Goal: Transaction & Acquisition: Subscribe to service/newsletter

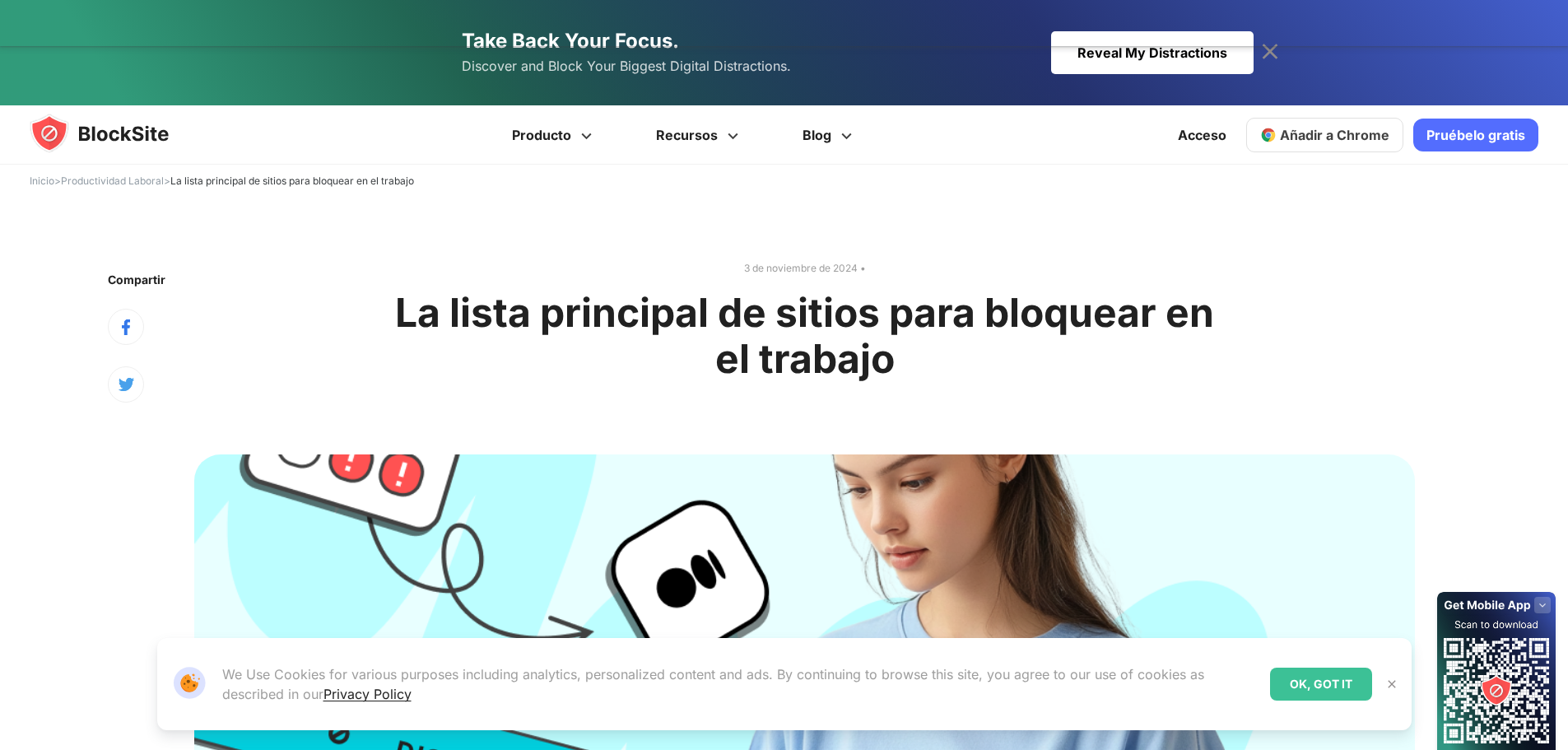
type input "*********"
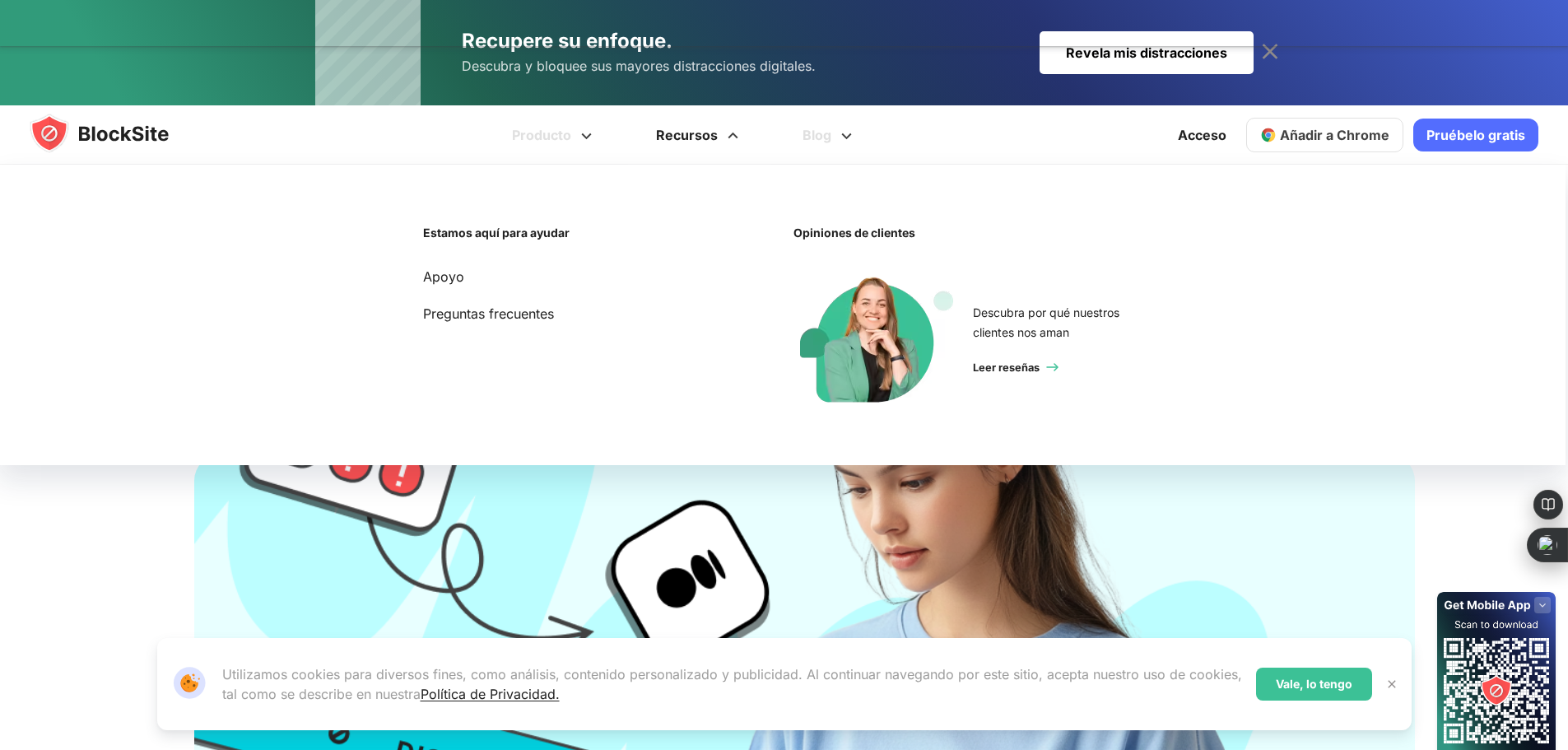
scroll to position [494, 0]
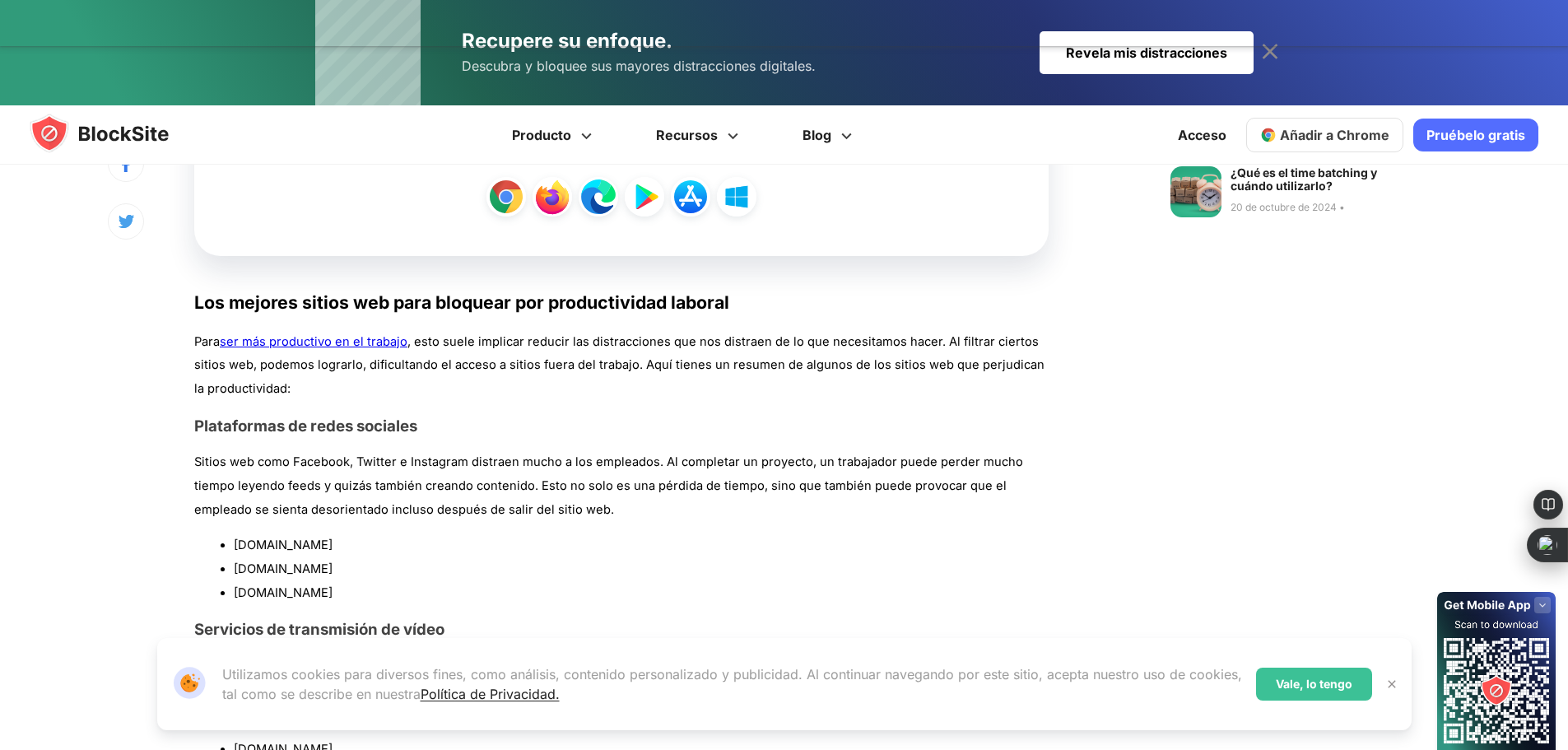
scroll to position [1071, 0]
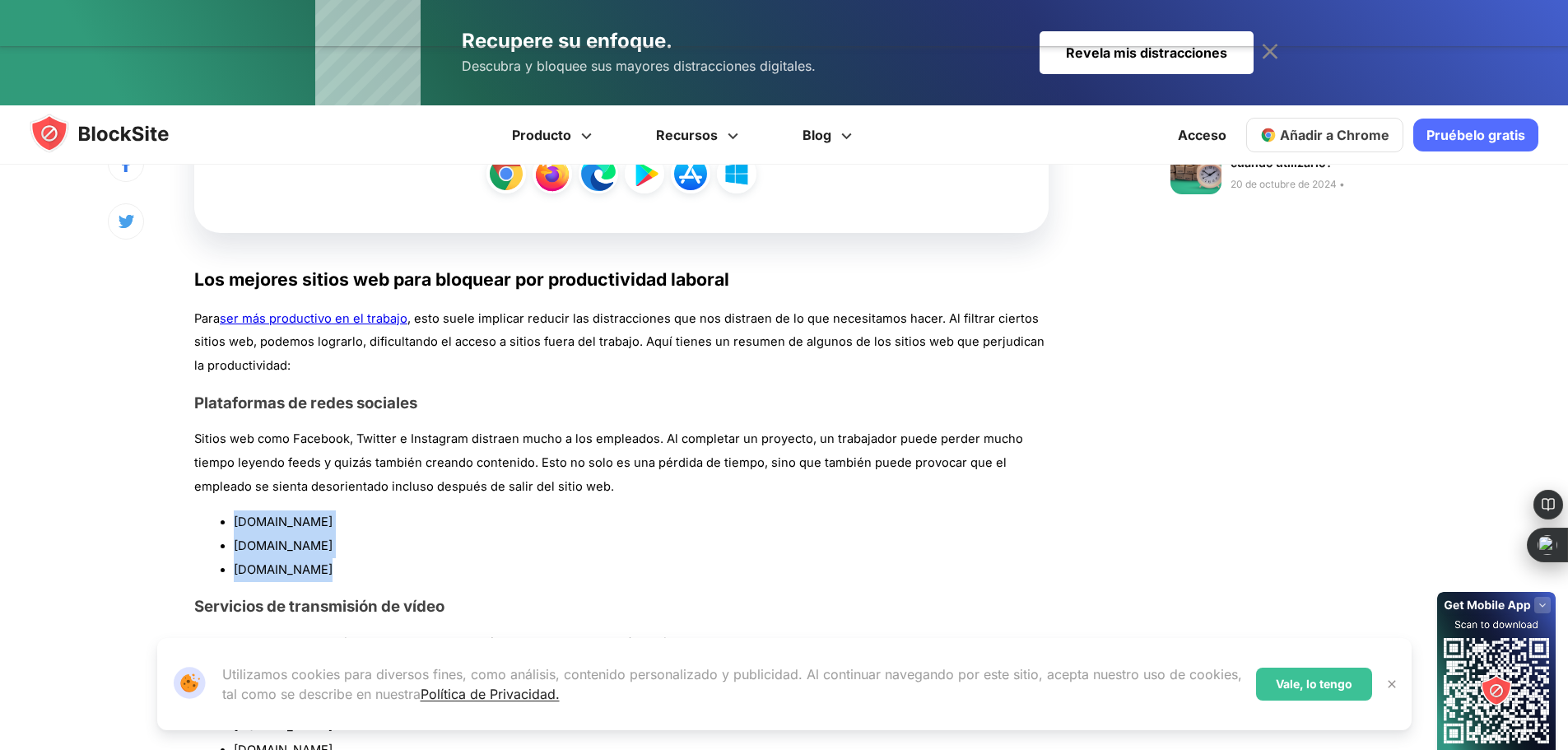
drag, startPoint x: 232, startPoint y: 522, endPoint x: 321, endPoint y: 568, distance: 100.2
click at [321, 568] on ul "[DOMAIN_NAME] [DOMAIN_NAME] [DOMAIN_NAME]" at bounding box center [621, 546] width 855 height 71
copy ul "[DOMAIN_NAME] [DOMAIN_NAME] [DOMAIN_NAME]"
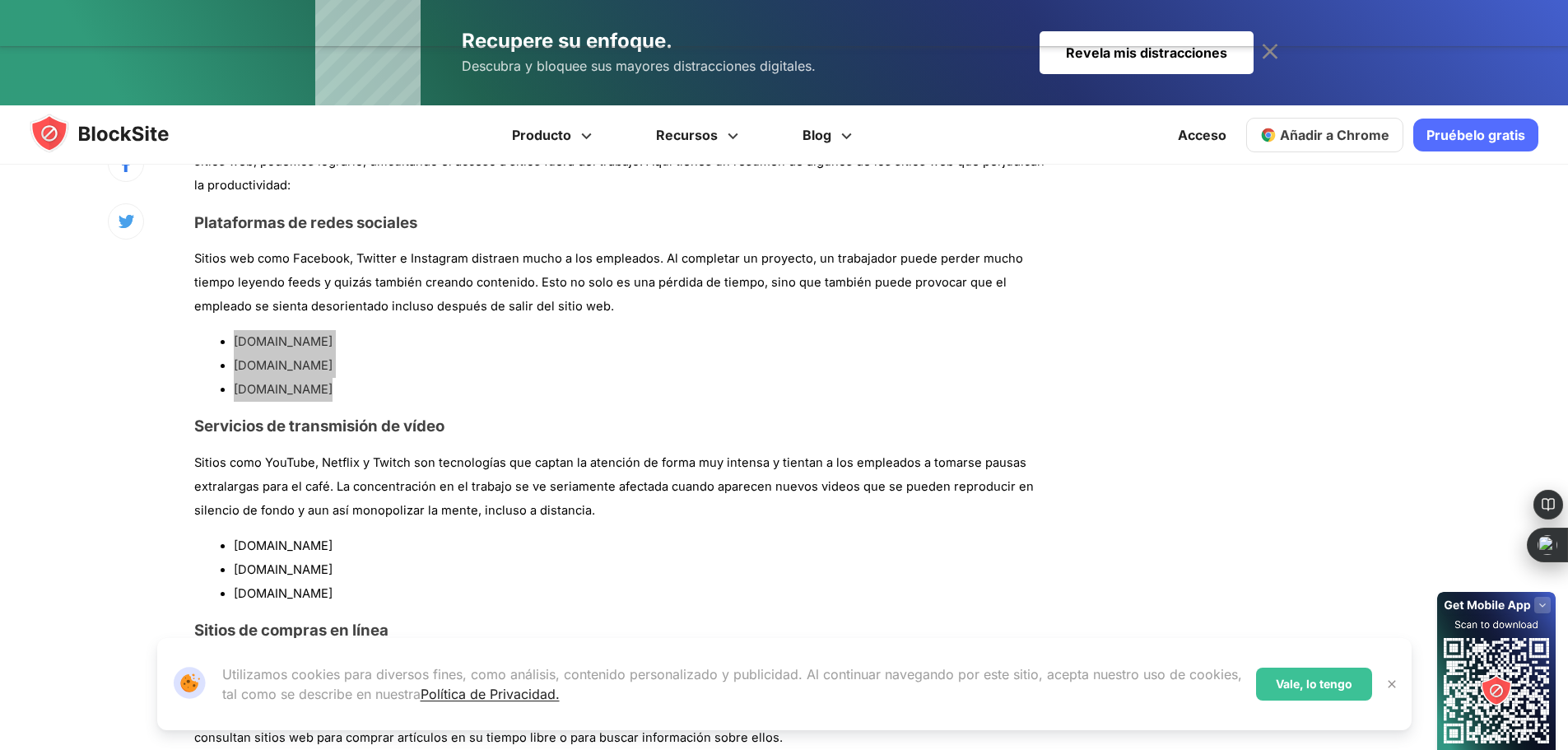
scroll to position [1318, 0]
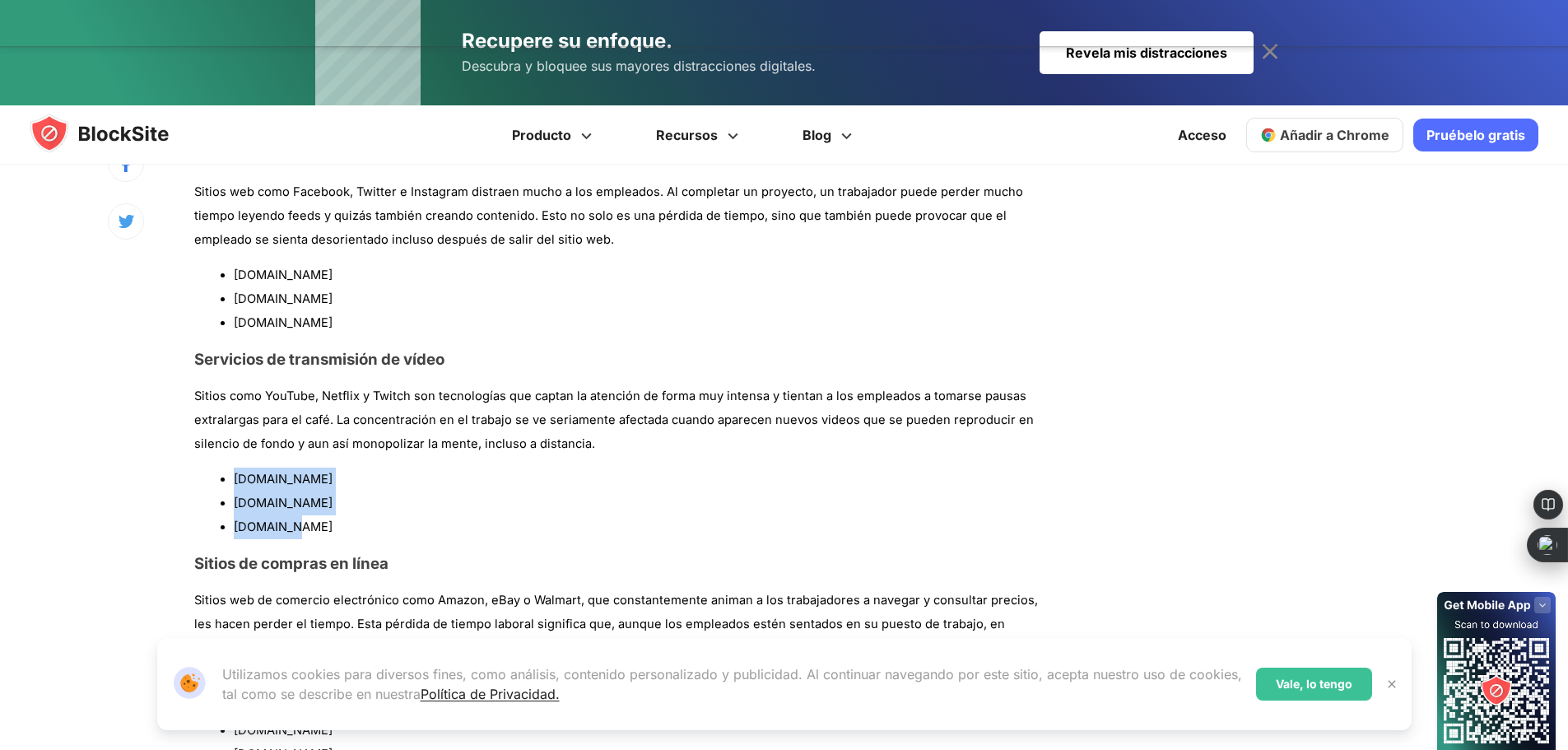
drag, startPoint x: 230, startPoint y: 479, endPoint x: 295, endPoint y: 523, distance: 78.5
click at [295, 523] on ul "[DOMAIN_NAME] [DOMAIN_NAME] [DOMAIN_NAME]" at bounding box center [621, 503] width 855 height 71
copy ul "[DOMAIN_NAME] [DOMAIN_NAME] [DOMAIN_NAME]"
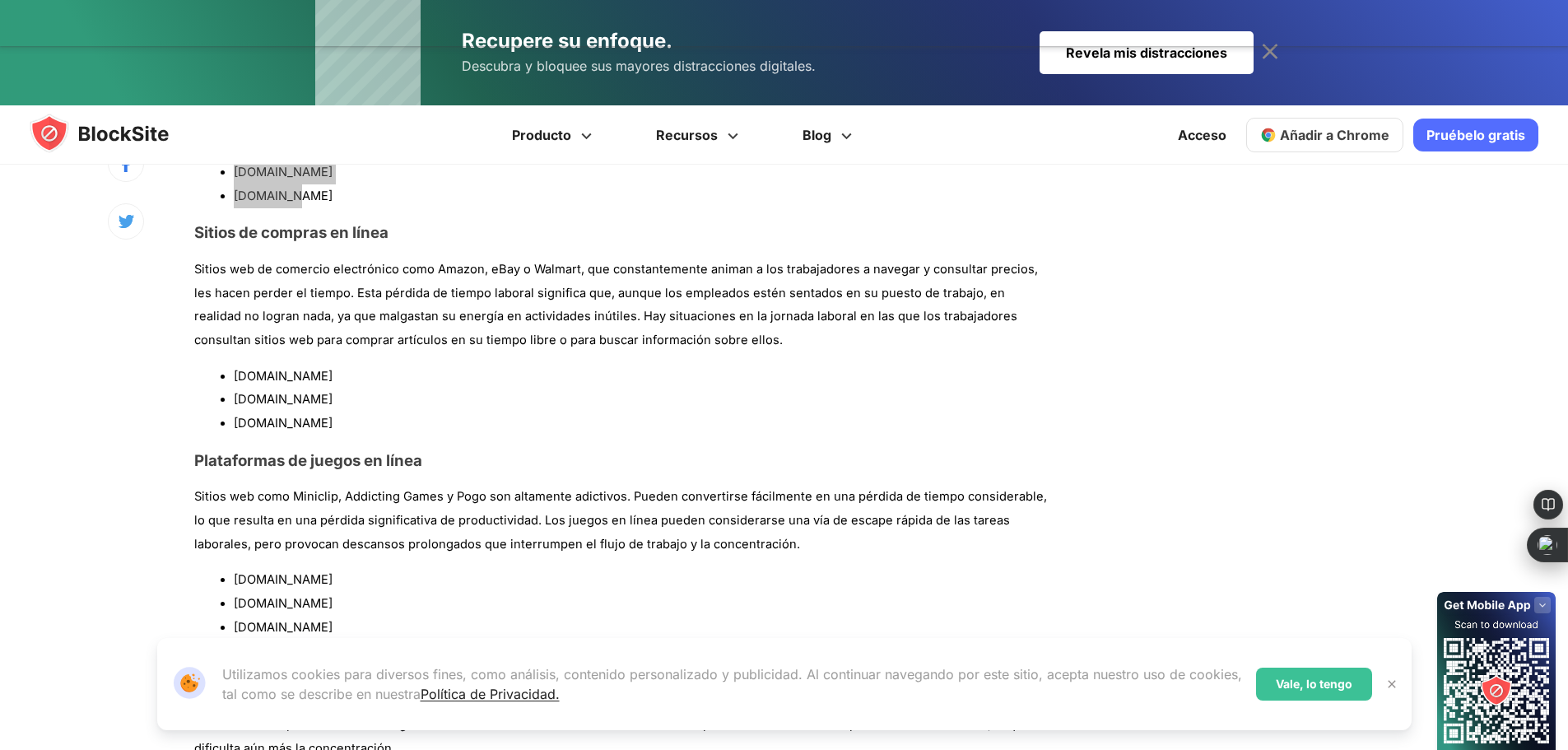
scroll to position [1729, 0]
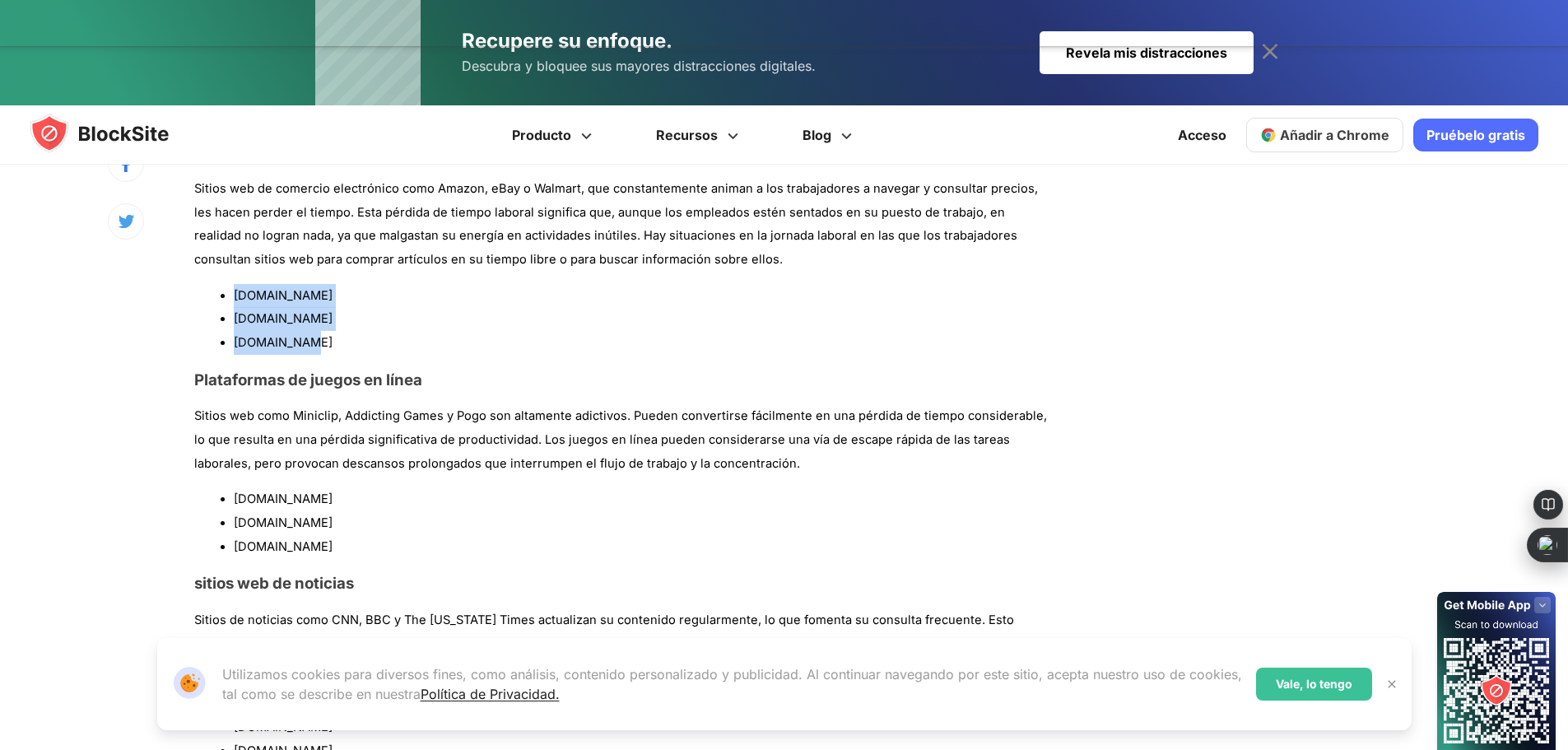
drag, startPoint x: 231, startPoint y: 294, endPoint x: 319, endPoint y: 345, distance: 101.7
click at [319, 345] on ul "[DOMAIN_NAME] [DOMAIN_NAME] [DOMAIN_NAME]" at bounding box center [621, 320] width 855 height 71
copy ul "[DOMAIN_NAME] [DOMAIN_NAME] [DOMAIN_NAME]"
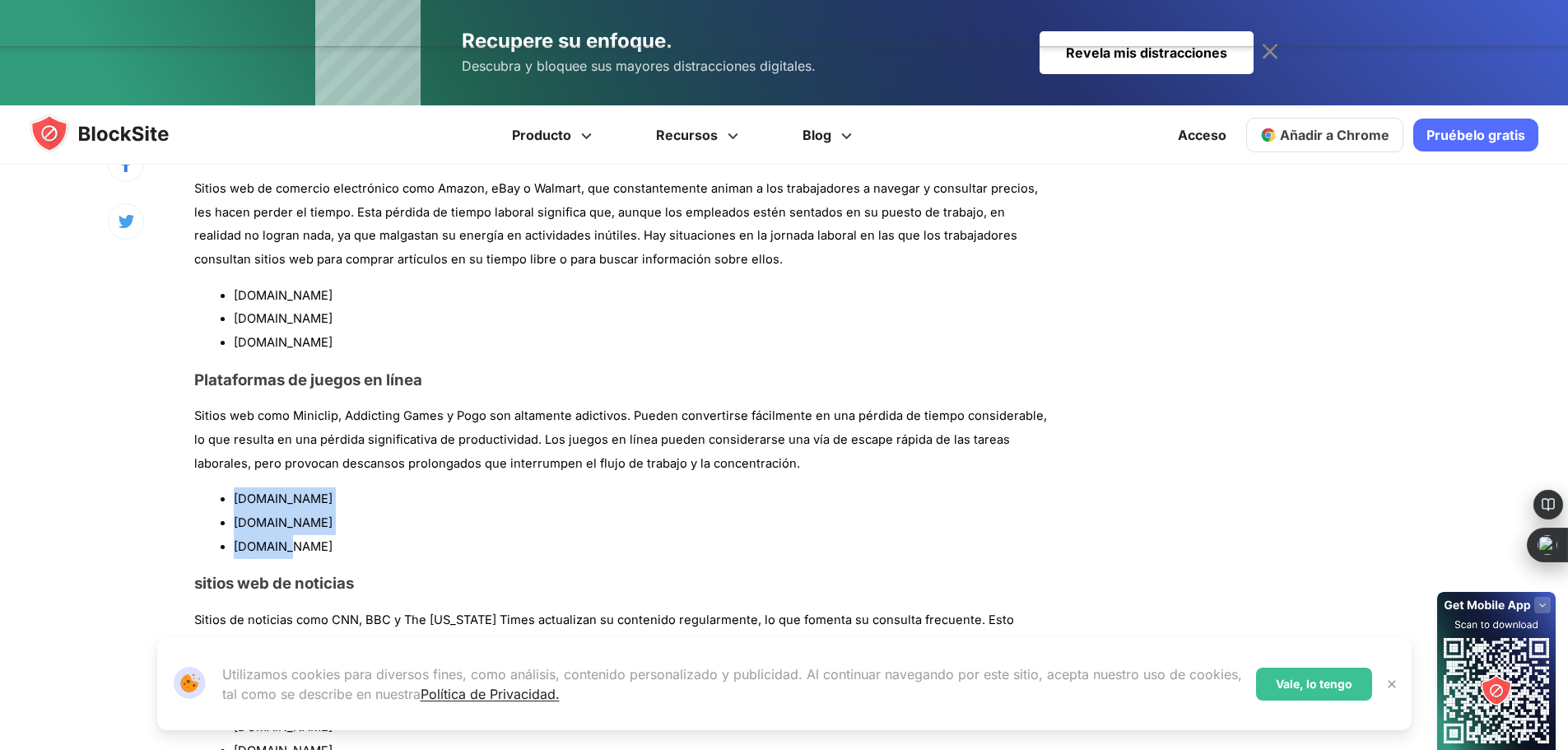
drag, startPoint x: 233, startPoint y: 498, endPoint x: 310, endPoint y: 542, distance: 88.7
click at [310, 542] on ul "[DOMAIN_NAME] [DOMAIN_NAME] [DOMAIN_NAME]" at bounding box center [621, 523] width 855 height 71
copy ul "[DOMAIN_NAME] [DOMAIN_NAME] [DOMAIN_NAME]"
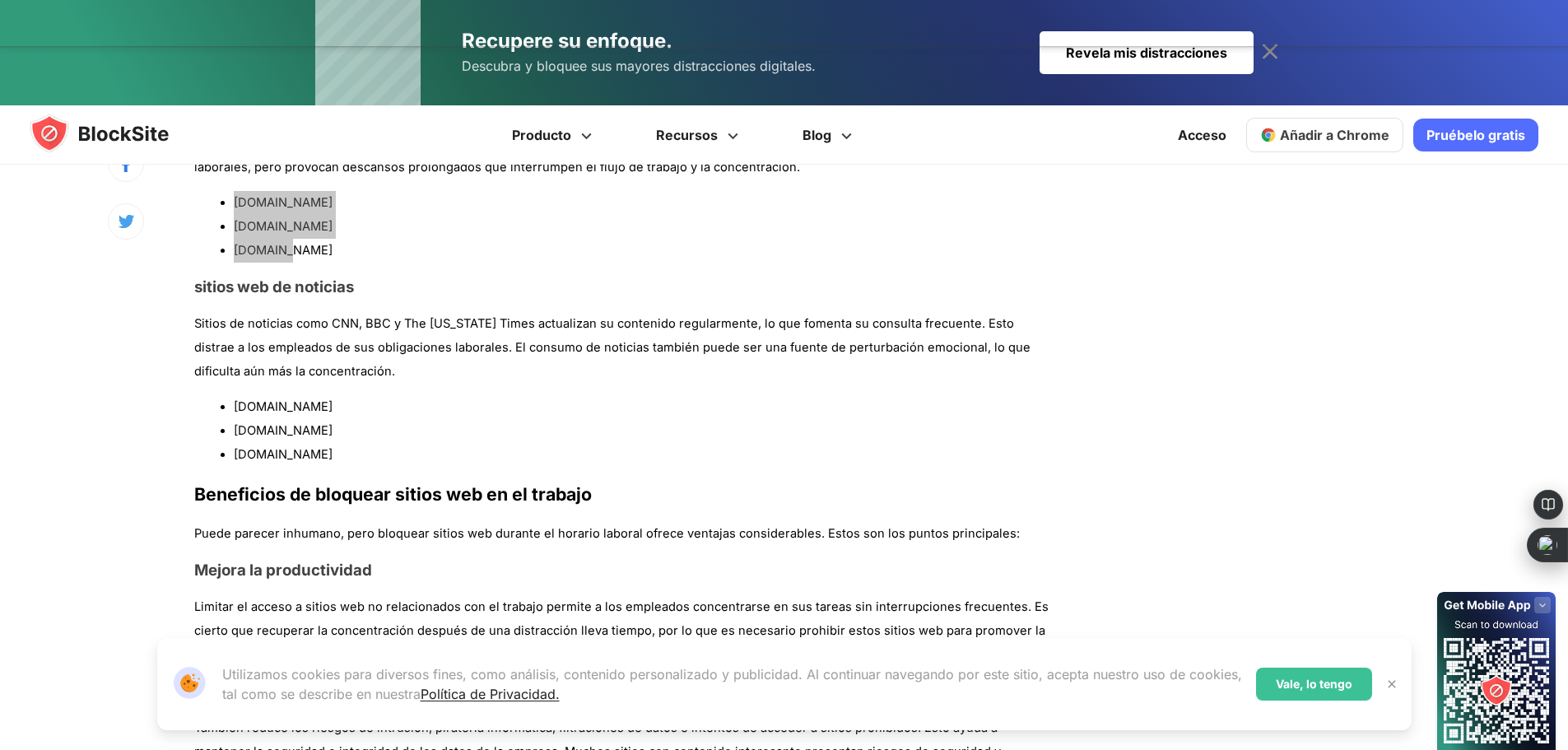
scroll to position [2142, 0]
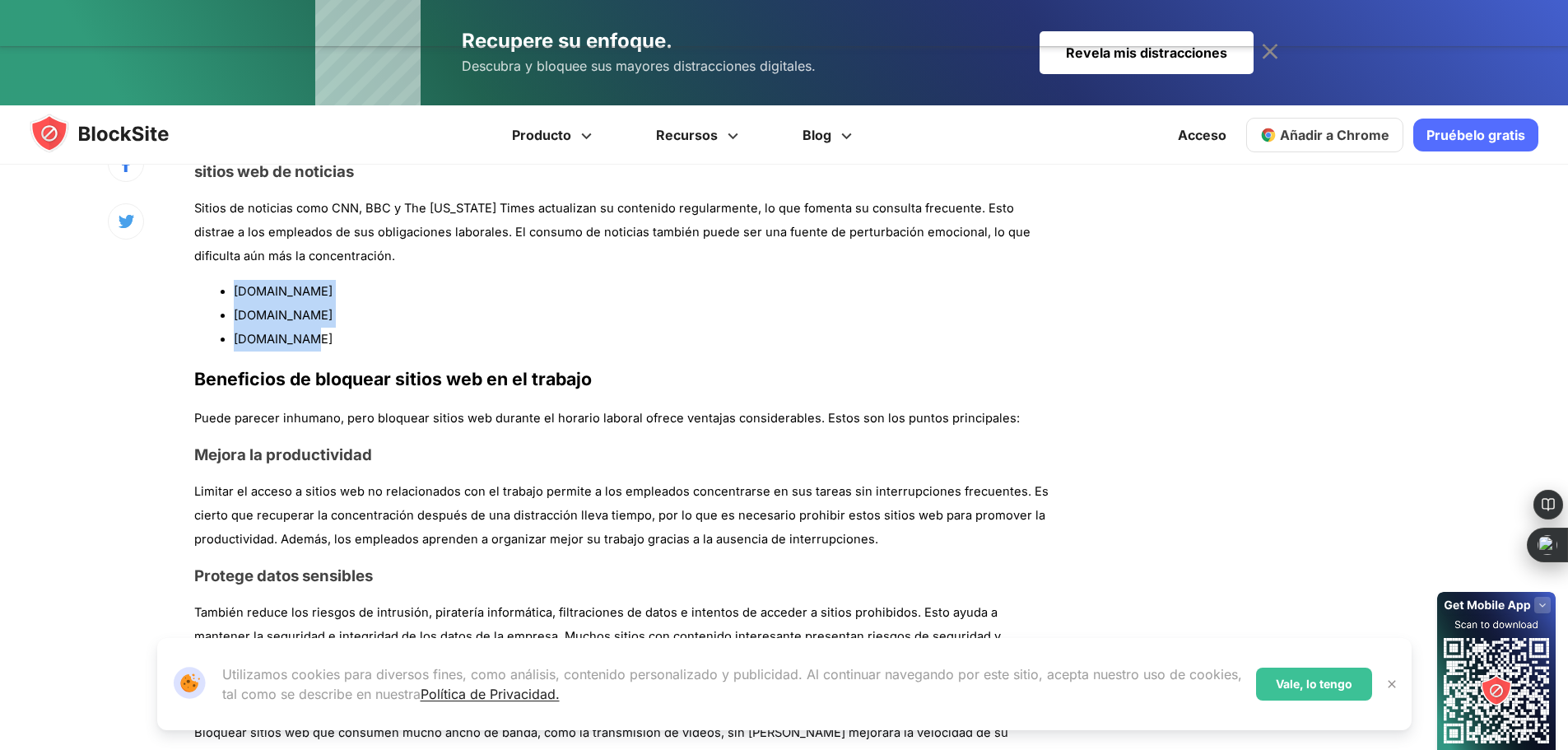
drag, startPoint x: 234, startPoint y: 290, endPoint x: 336, endPoint y: 345, distance: 115.9
click at [336, 345] on ul "[DOMAIN_NAME] [DOMAIN_NAME] [DOMAIN_NAME]" at bounding box center [621, 316] width 855 height 71
copy ul "[DOMAIN_NAME] [DOMAIN_NAME] [DOMAIN_NAME]"
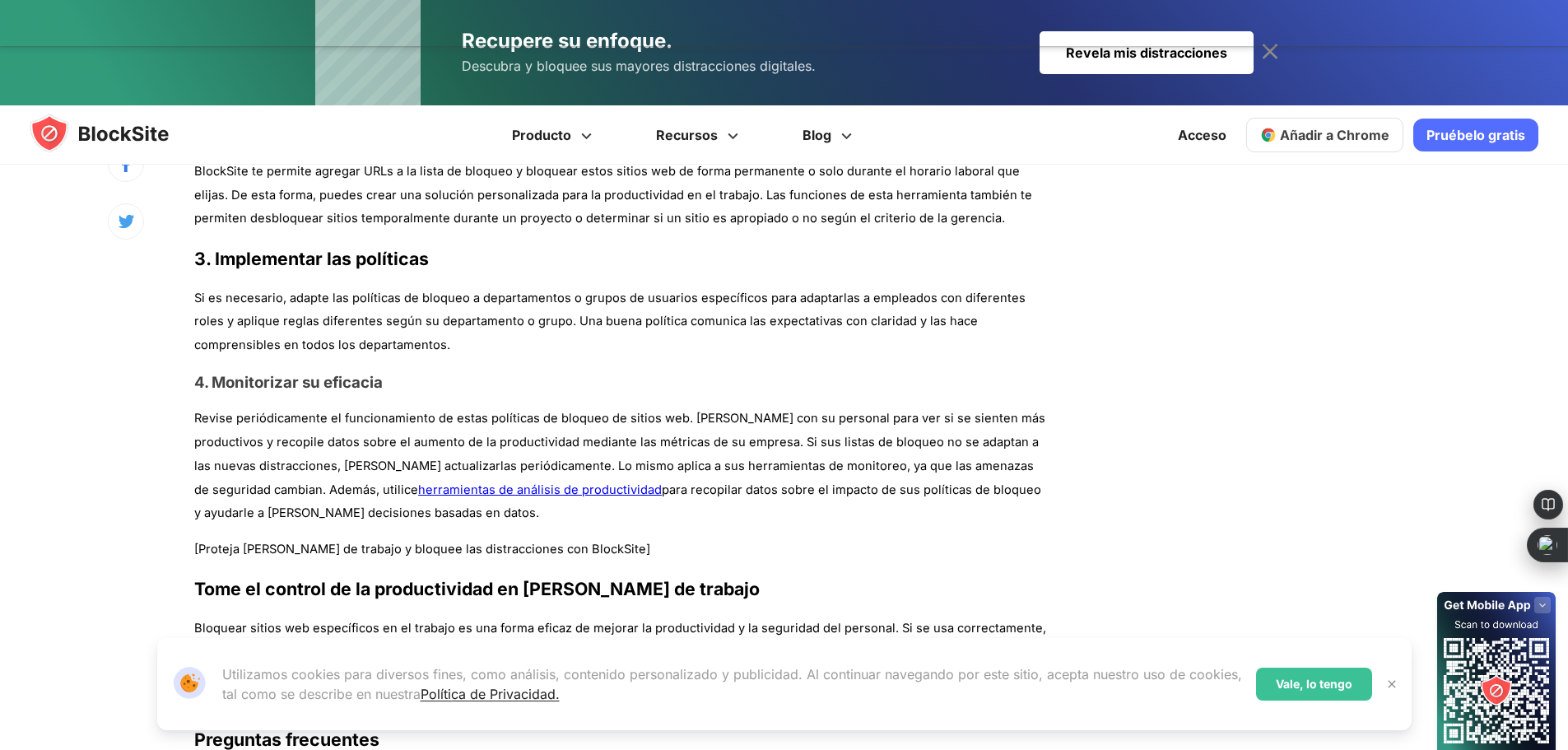
scroll to position [3377, 0]
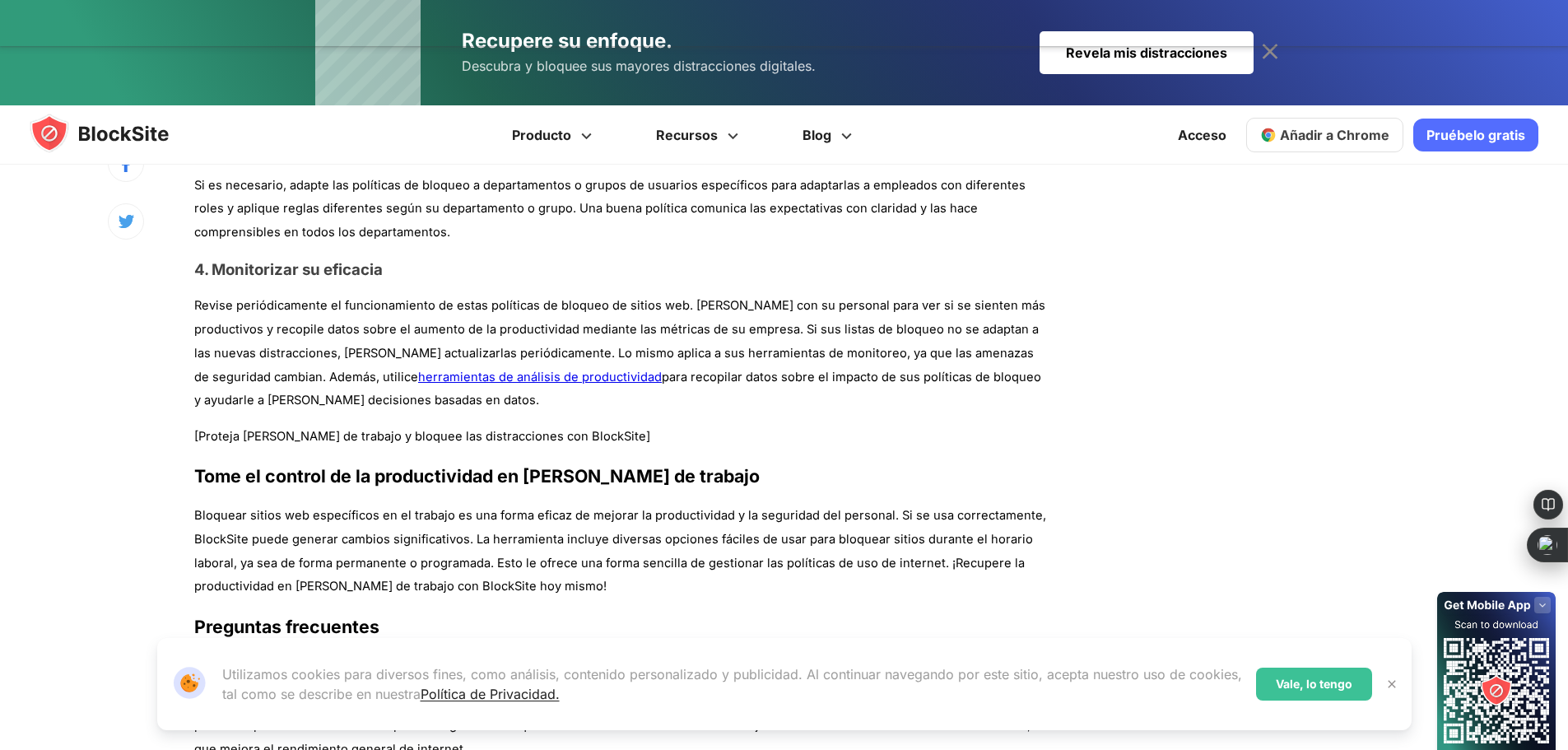
click at [1461, 128] on font "Pruébelo gratis" at bounding box center [1476, 135] width 98 height 17
